Goal: Task Accomplishment & Management: Use online tool/utility

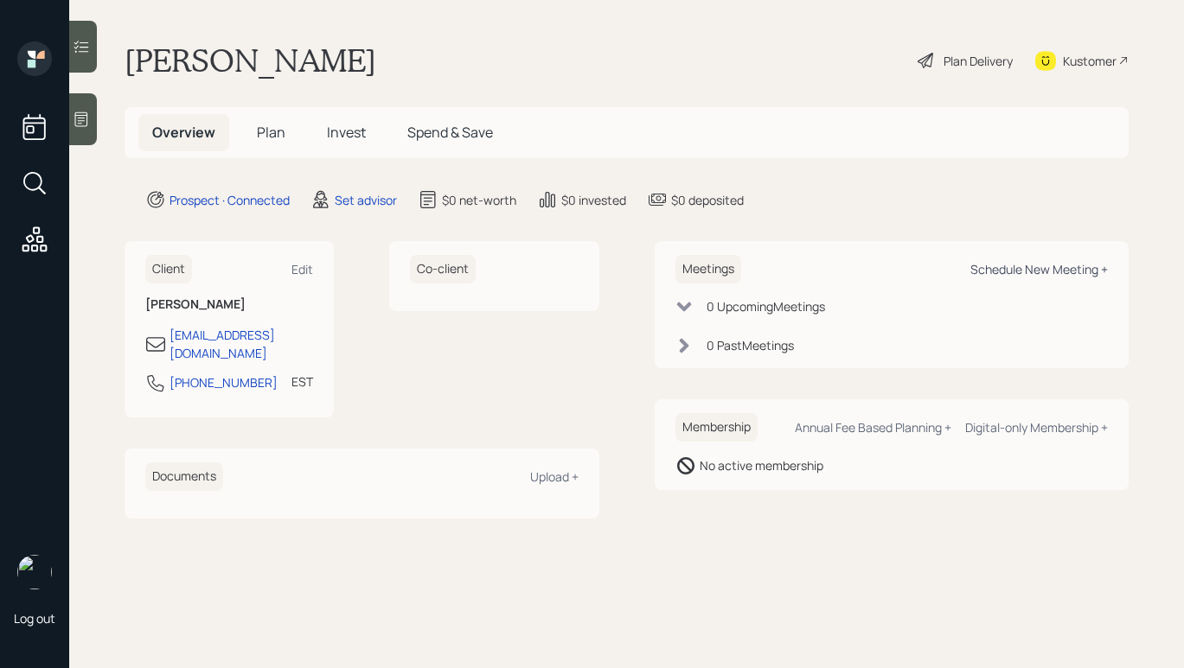
click at [977, 266] on div "Schedule New Meeting +" at bounding box center [1038, 269] width 137 height 16
select select "round-[PERSON_NAME]"
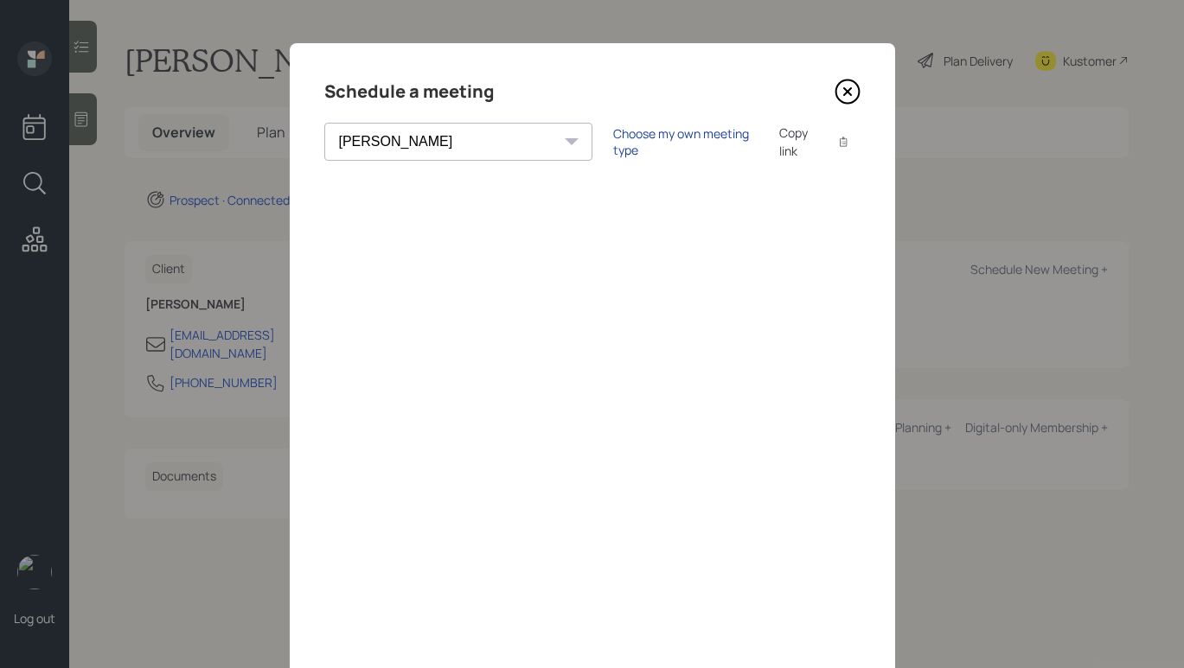
click at [613, 135] on div "Choose my own meeting type" at bounding box center [685, 141] width 145 height 33
click at [849, 85] on icon at bounding box center [847, 92] width 26 height 26
